Goal: Information Seeking & Learning: Check status

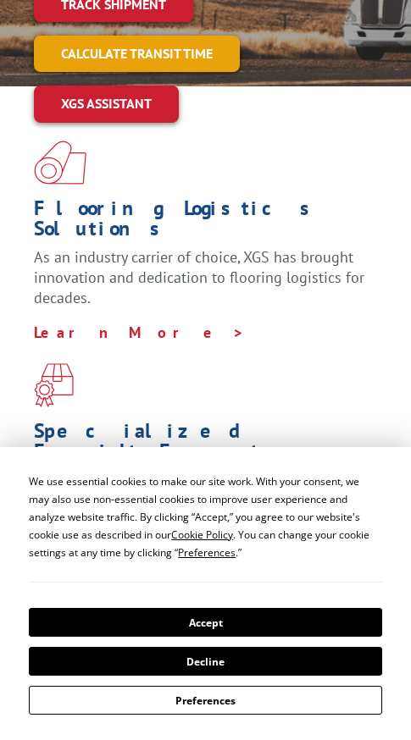
scroll to position [171, 0]
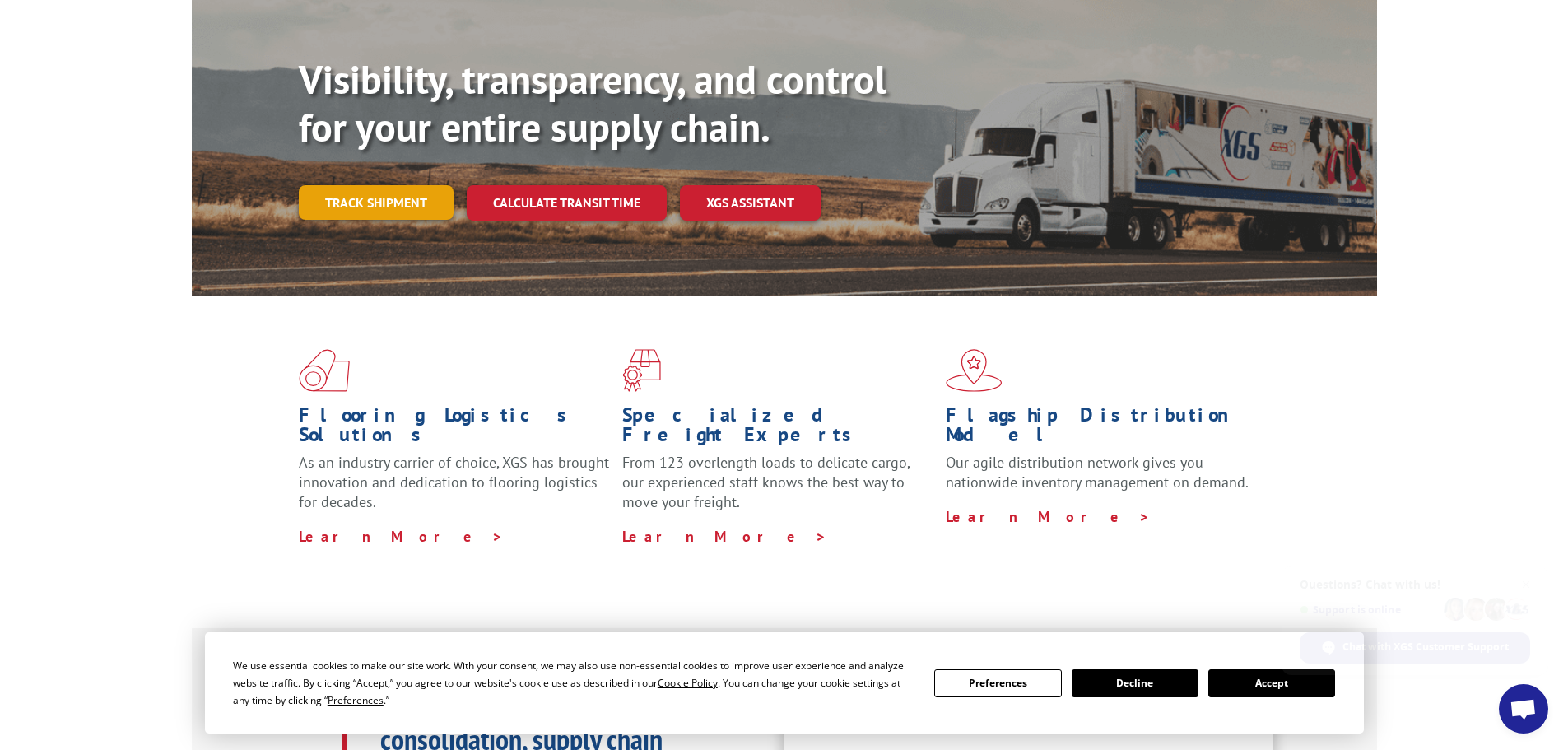
click at [384, 186] on link "Track shipment" at bounding box center [376, 203] width 154 height 35
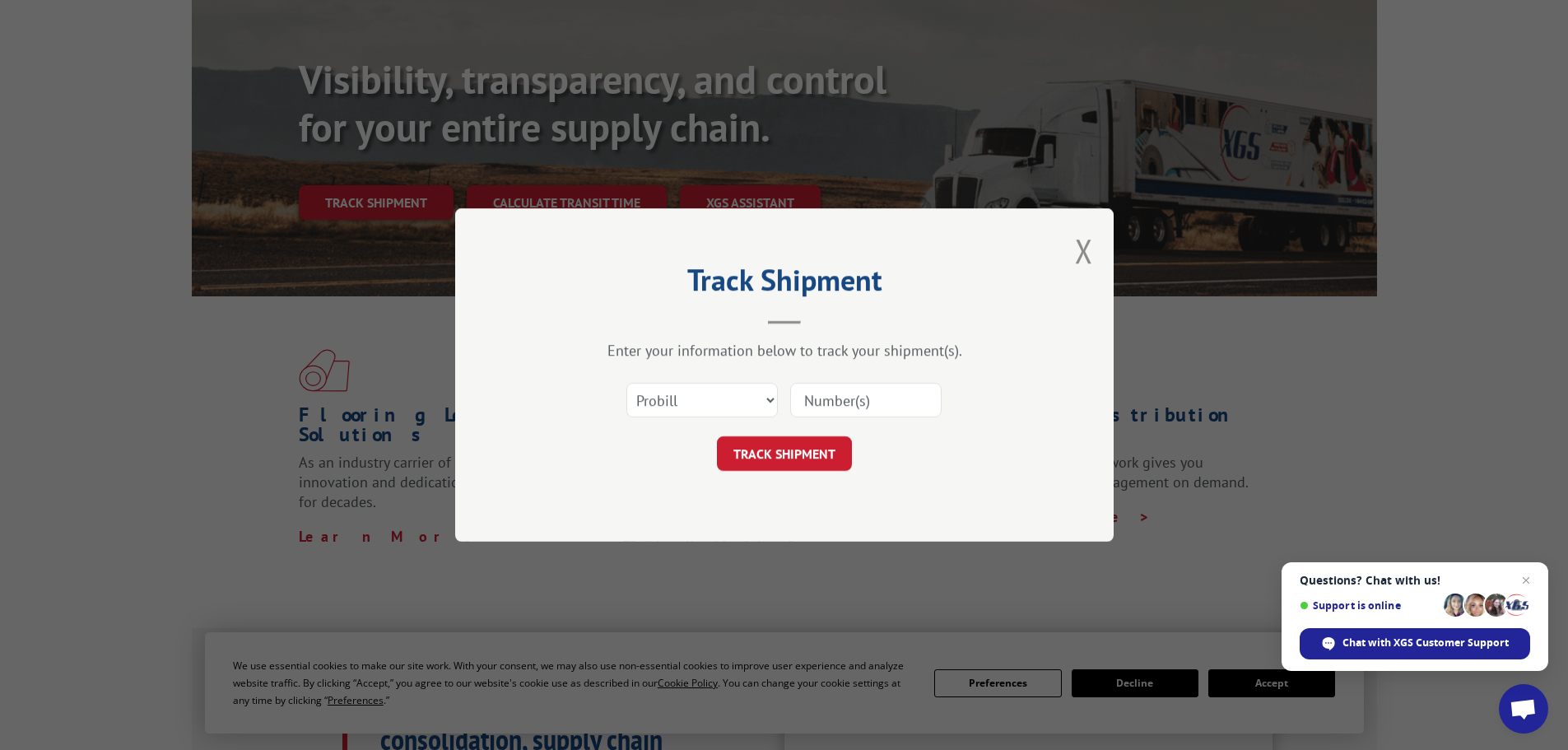
click at [398, 401] on input at bounding box center [866, 400] width 152 height 35
paste input "17587227"
type input "17587227"
click at [398, 458] on button "TRACK SHIPMENT" at bounding box center [784, 454] width 135 height 35
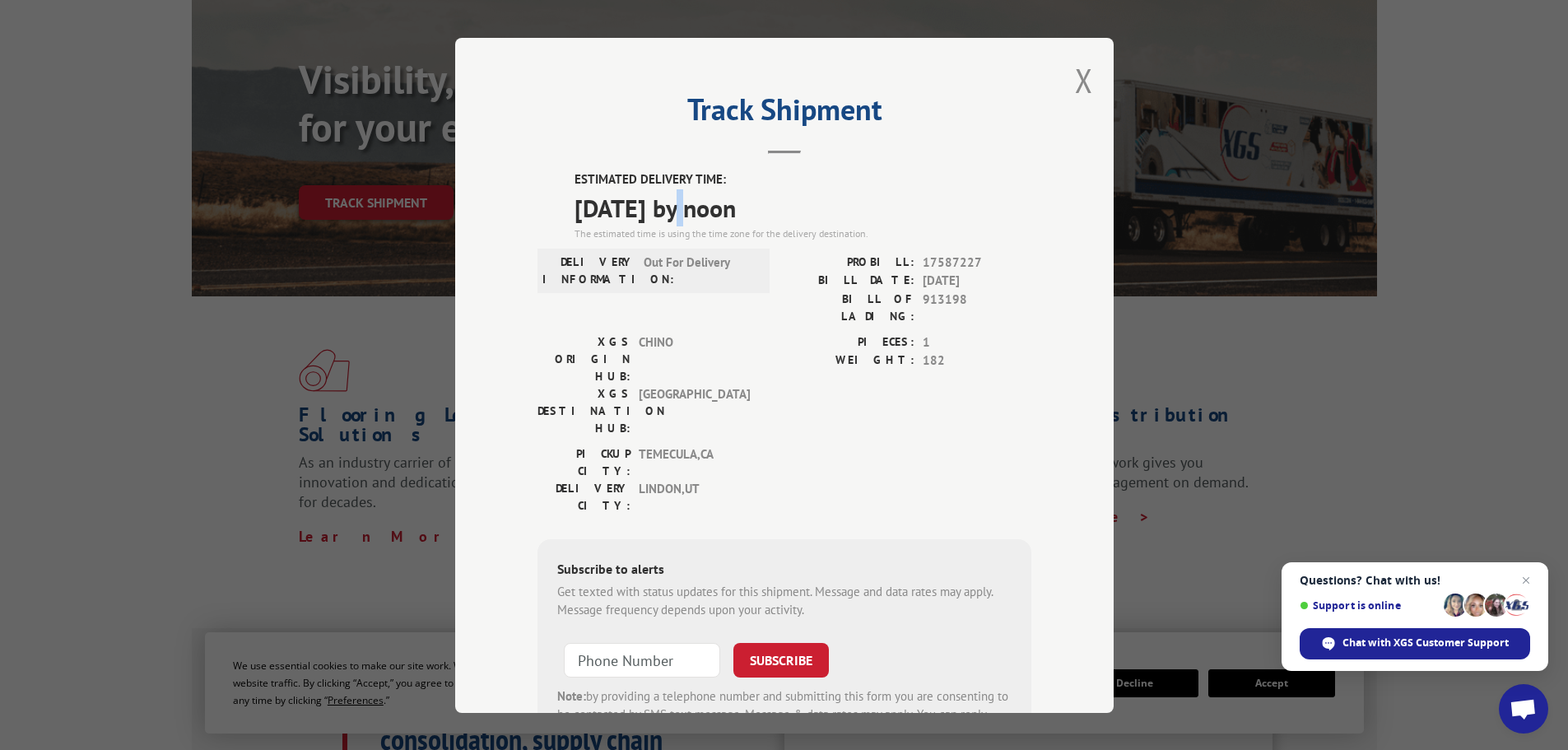
drag, startPoint x: 682, startPoint y: 205, endPoint x: 688, endPoint y: 295, distance: 90.2
click at [398, 207] on span "[DATE] by noon" at bounding box center [802, 207] width 457 height 37
click at [398, 211] on span "[DATE] by noon" at bounding box center [802, 207] width 457 height 37
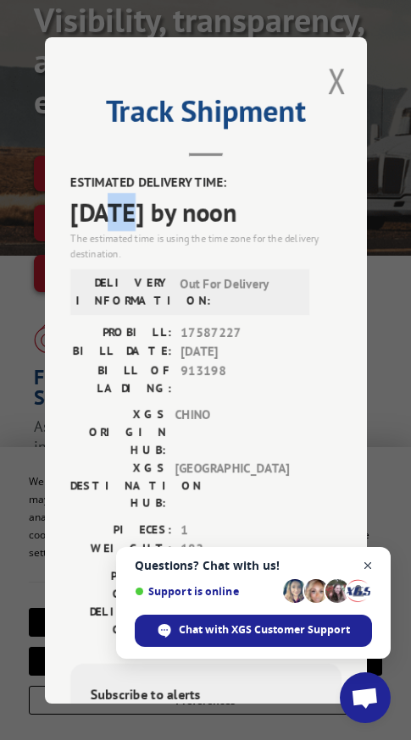
click at [372, 563] on span "Open chat" at bounding box center [368, 566] width 21 height 21
